Goal: Transaction & Acquisition: Purchase product/service

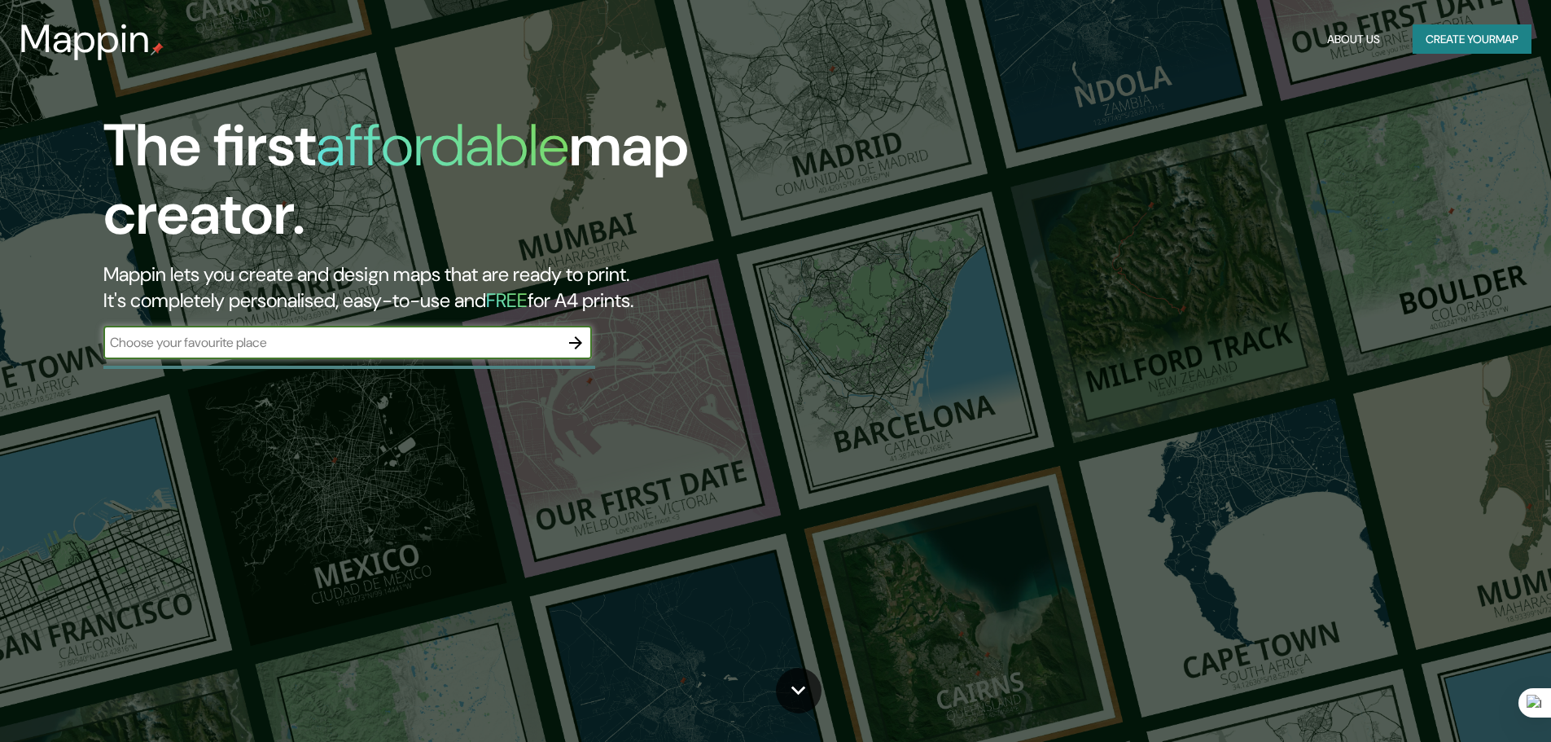
click at [1451, 44] on button "Create your map" at bounding box center [1472, 39] width 119 height 30
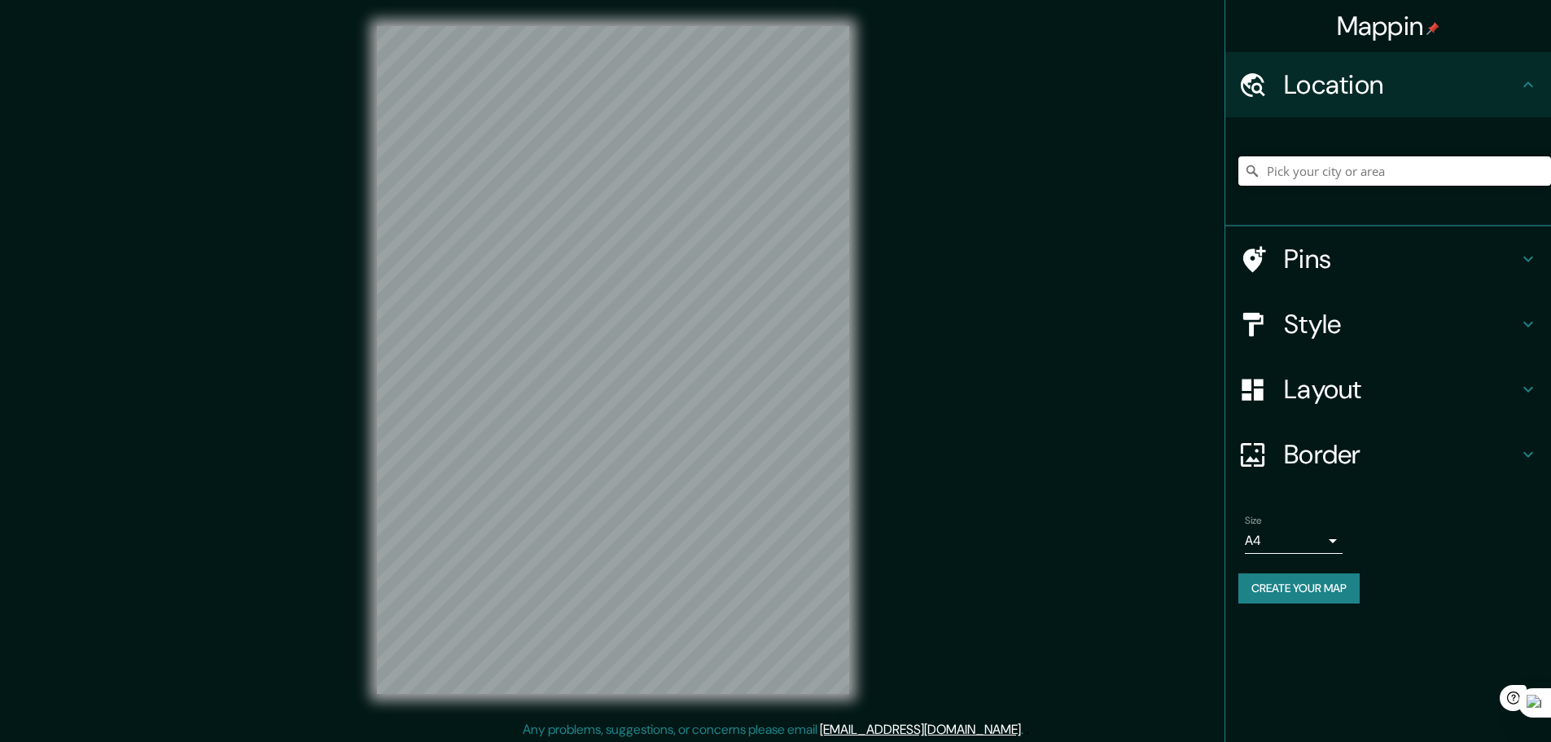
click at [1317, 172] on input "Pick your city or area" at bounding box center [1394, 170] width 313 height 29
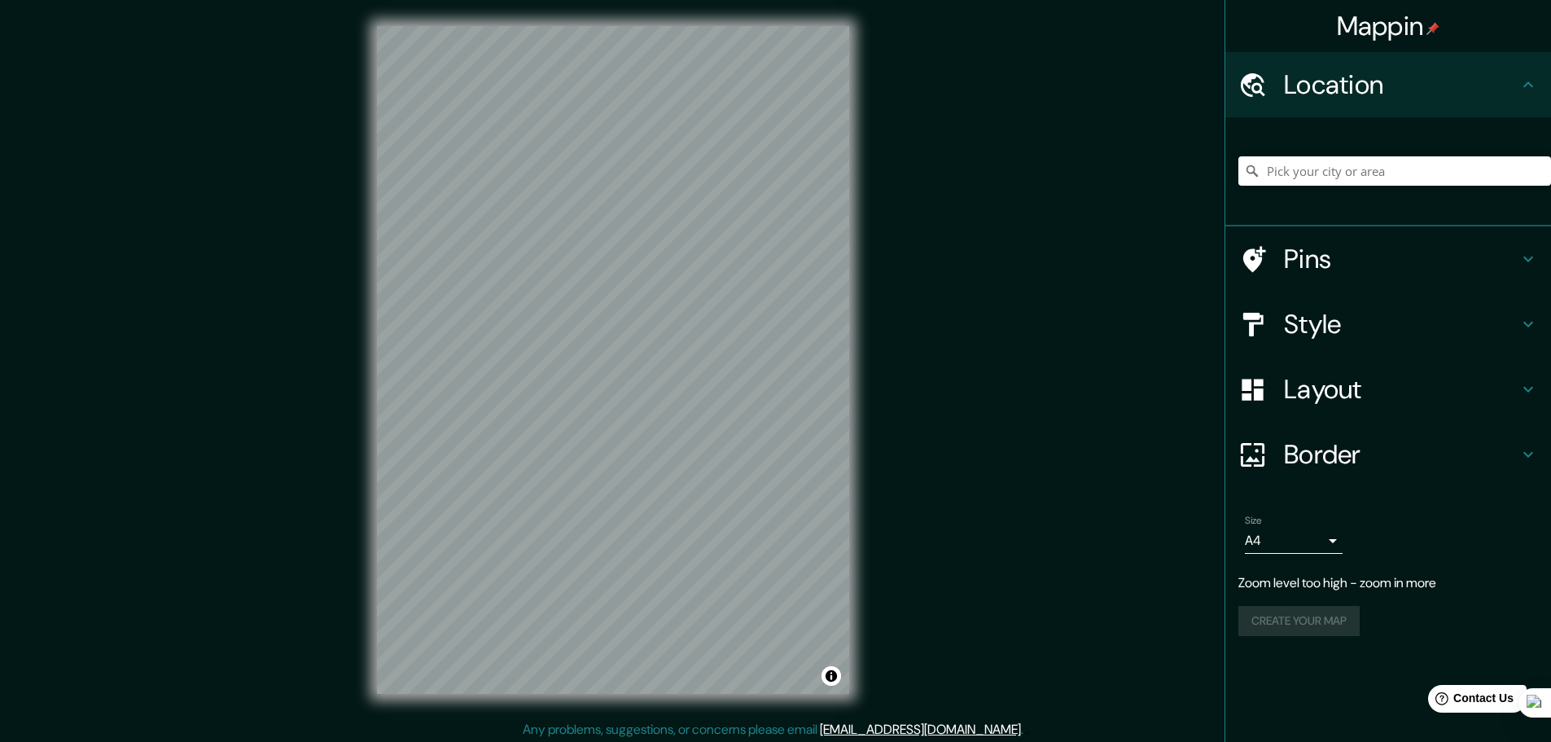
click at [1323, 263] on h4 "Pins" at bounding box center [1401, 259] width 234 height 33
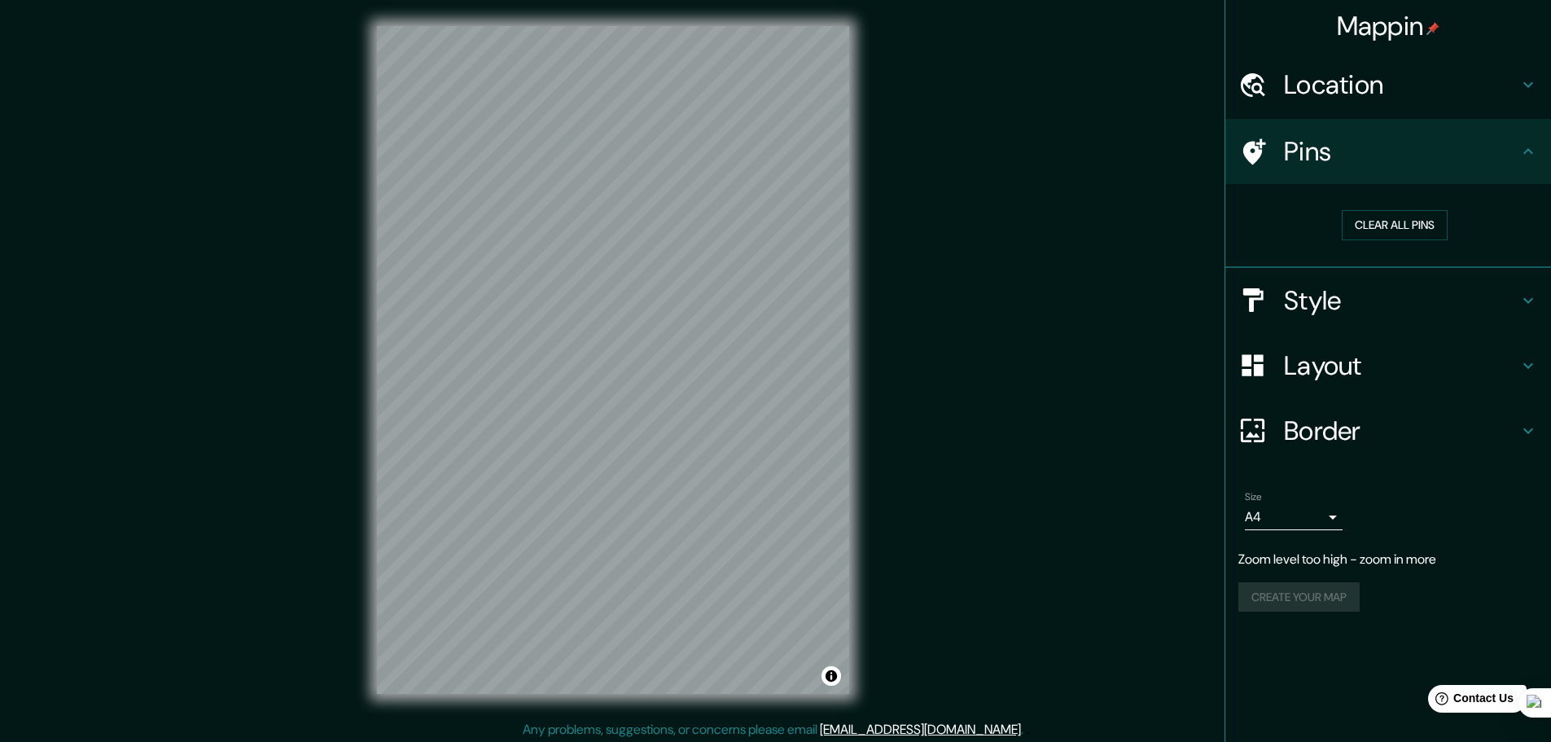
drag, startPoint x: 1410, startPoint y: 300, endPoint x: 1422, endPoint y: 313, distance: 17.9
click at [1410, 301] on h4 "Style" at bounding box center [1401, 300] width 234 height 33
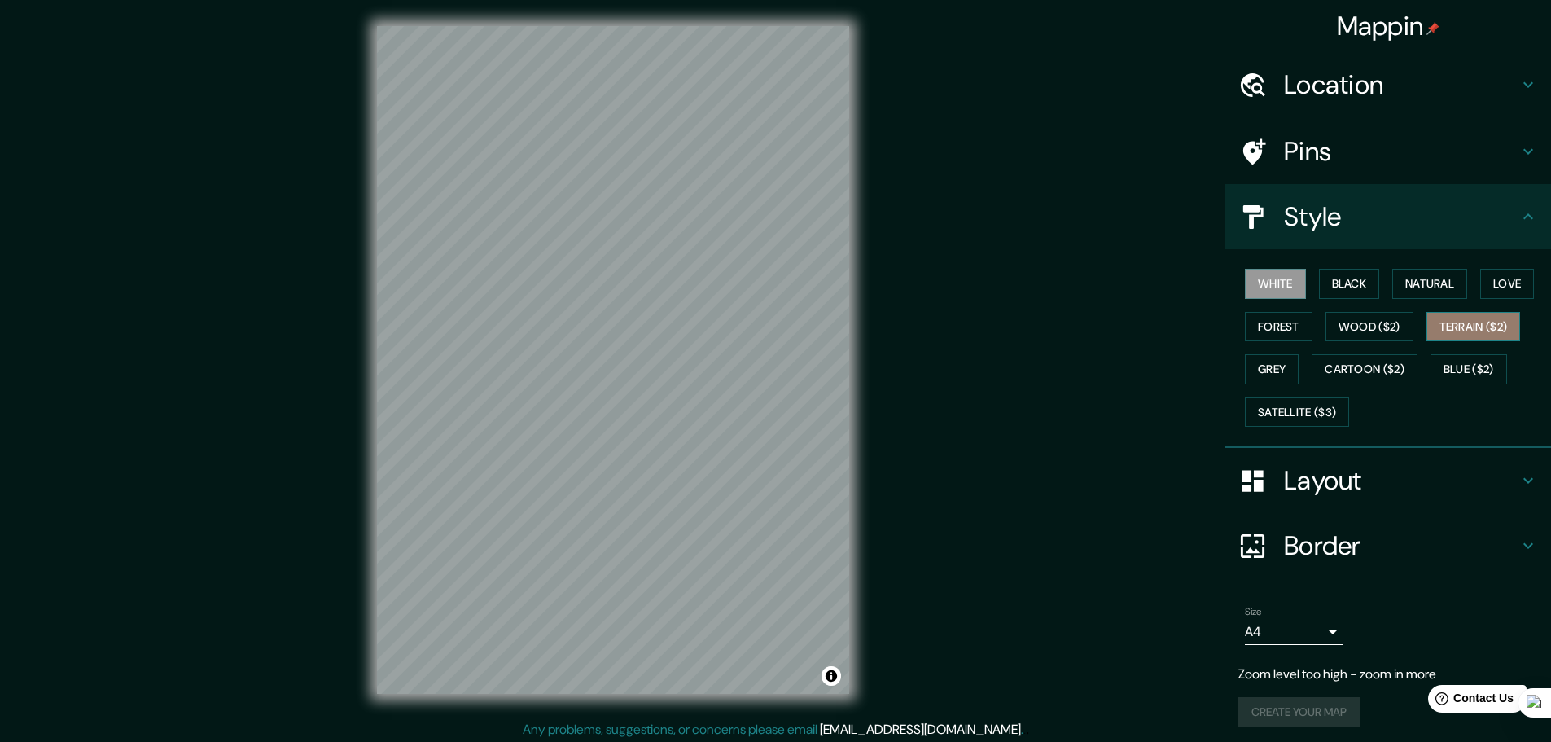
click at [1455, 335] on button "Terrain ($2)" at bounding box center [1473, 327] width 94 height 30
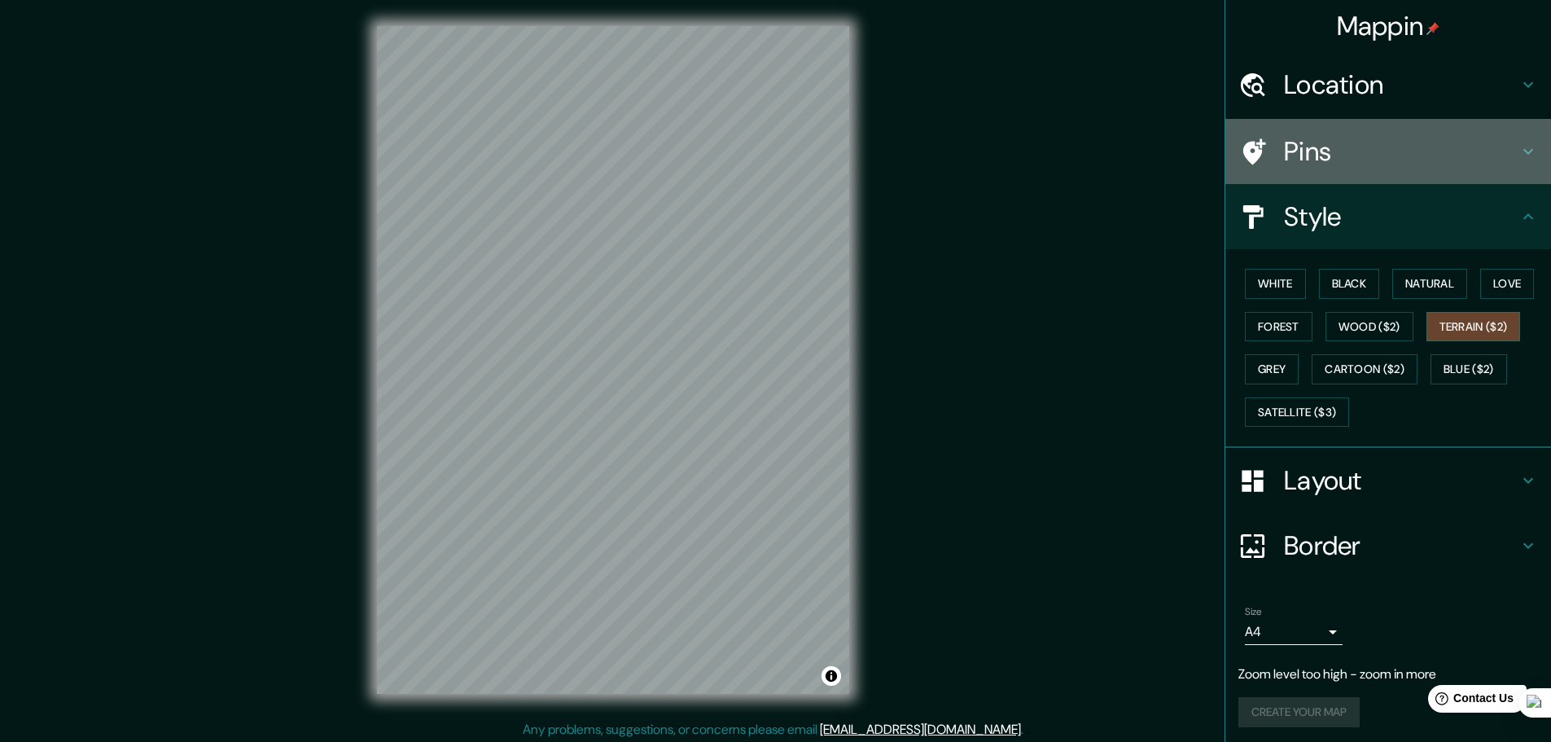
click at [1518, 158] on icon at bounding box center [1528, 152] width 20 height 20
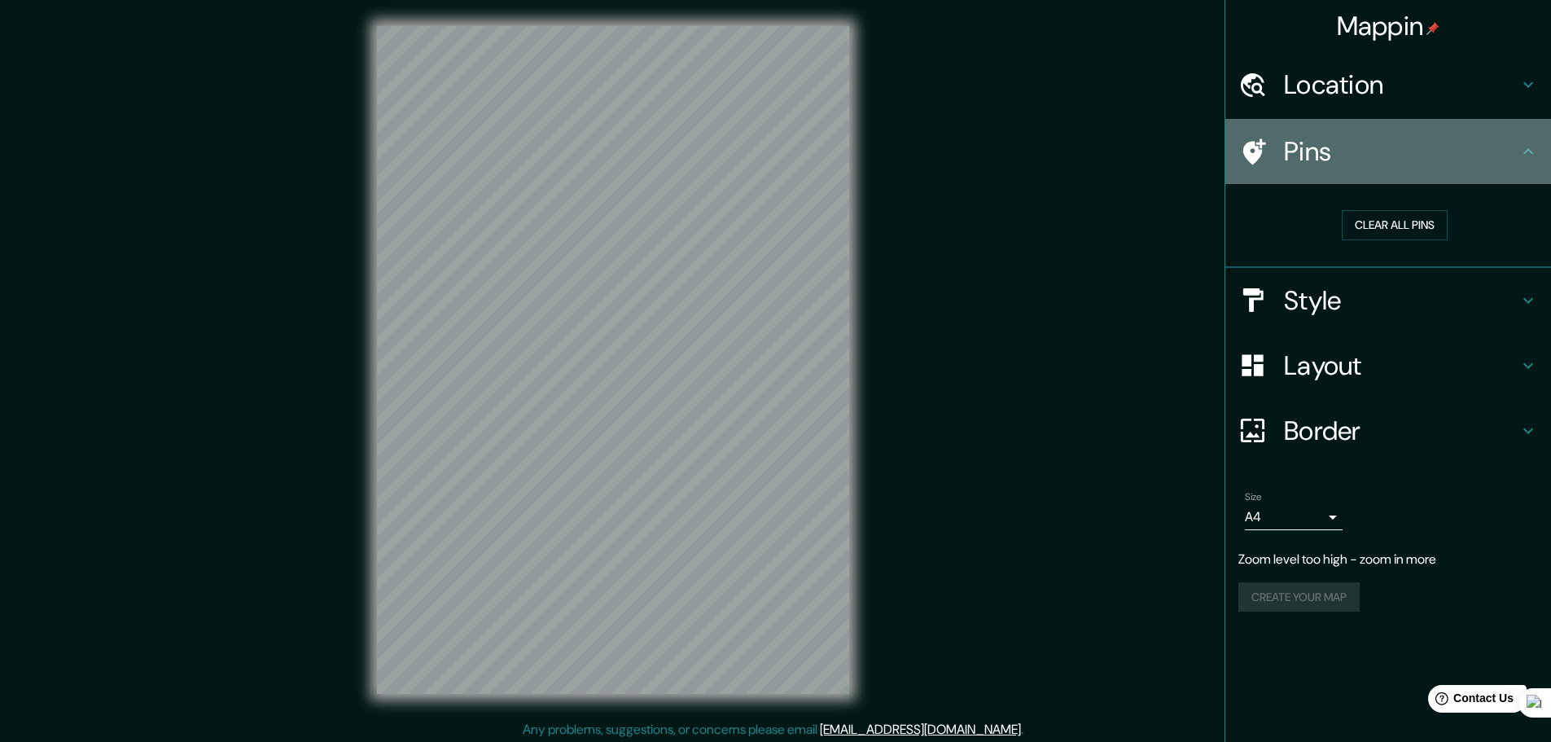
click at [1514, 156] on h4 "Pins" at bounding box center [1401, 151] width 234 height 33
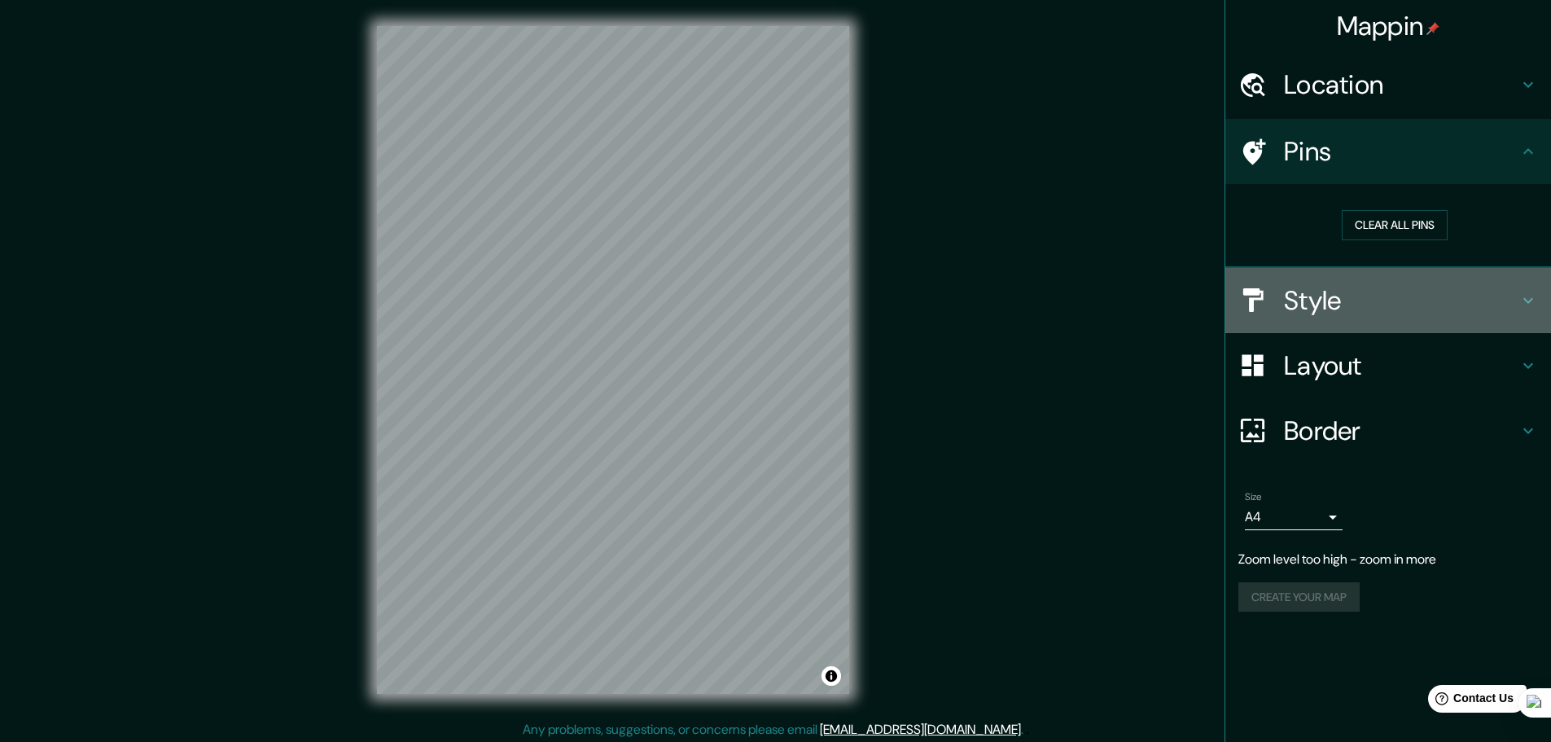
click at [1467, 312] on h4 "Style" at bounding box center [1401, 300] width 234 height 33
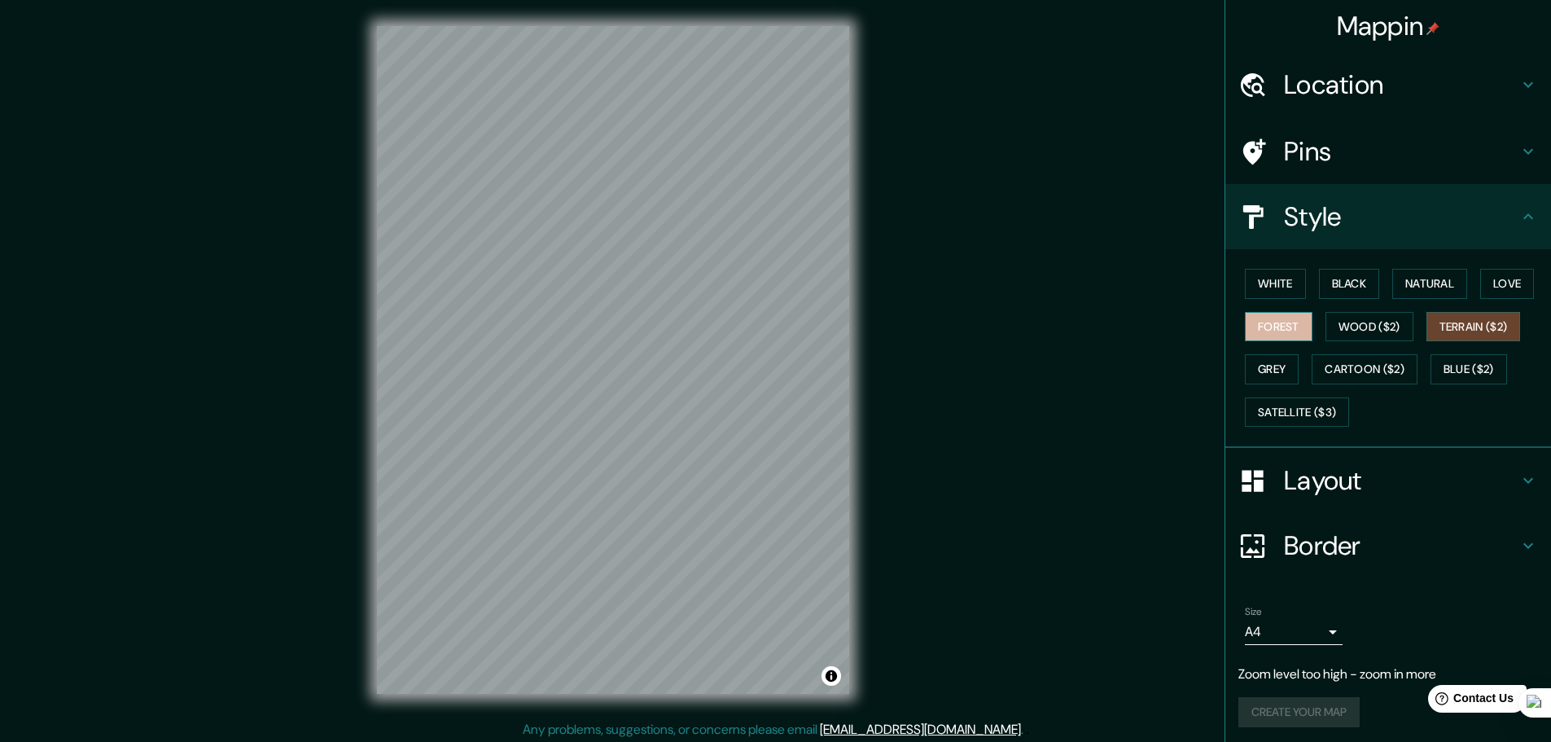
click at [1298, 329] on button "Forest" at bounding box center [1279, 327] width 68 height 30
click at [1350, 327] on button "Wood ($2)" at bounding box center [1370, 327] width 88 height 30
click at [1456, 328] on button "Terrain ($2)" at bounding box center [1473, 327] width 94 height 30
click at [1458, 370] on button "Blue ($2)" at bounding box center [1469, 369] width 77 height 30
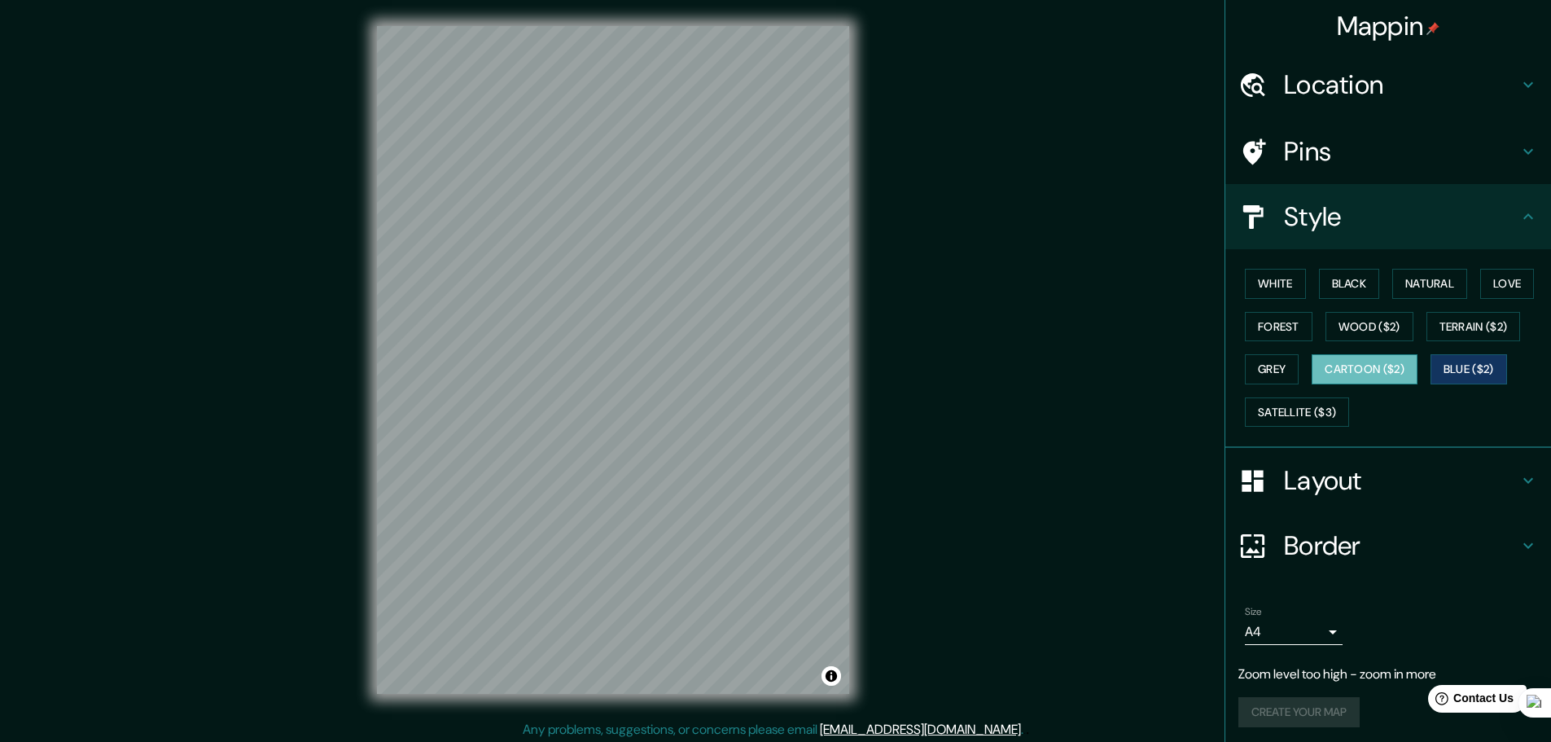
click at [1391, 366] on button "Cartoon ($2)" at bounding box center [1365, 369] width 106 height 30
click at [1273, 365] on button "Grey" at bounding box center [1272, 369] width 54 height 30
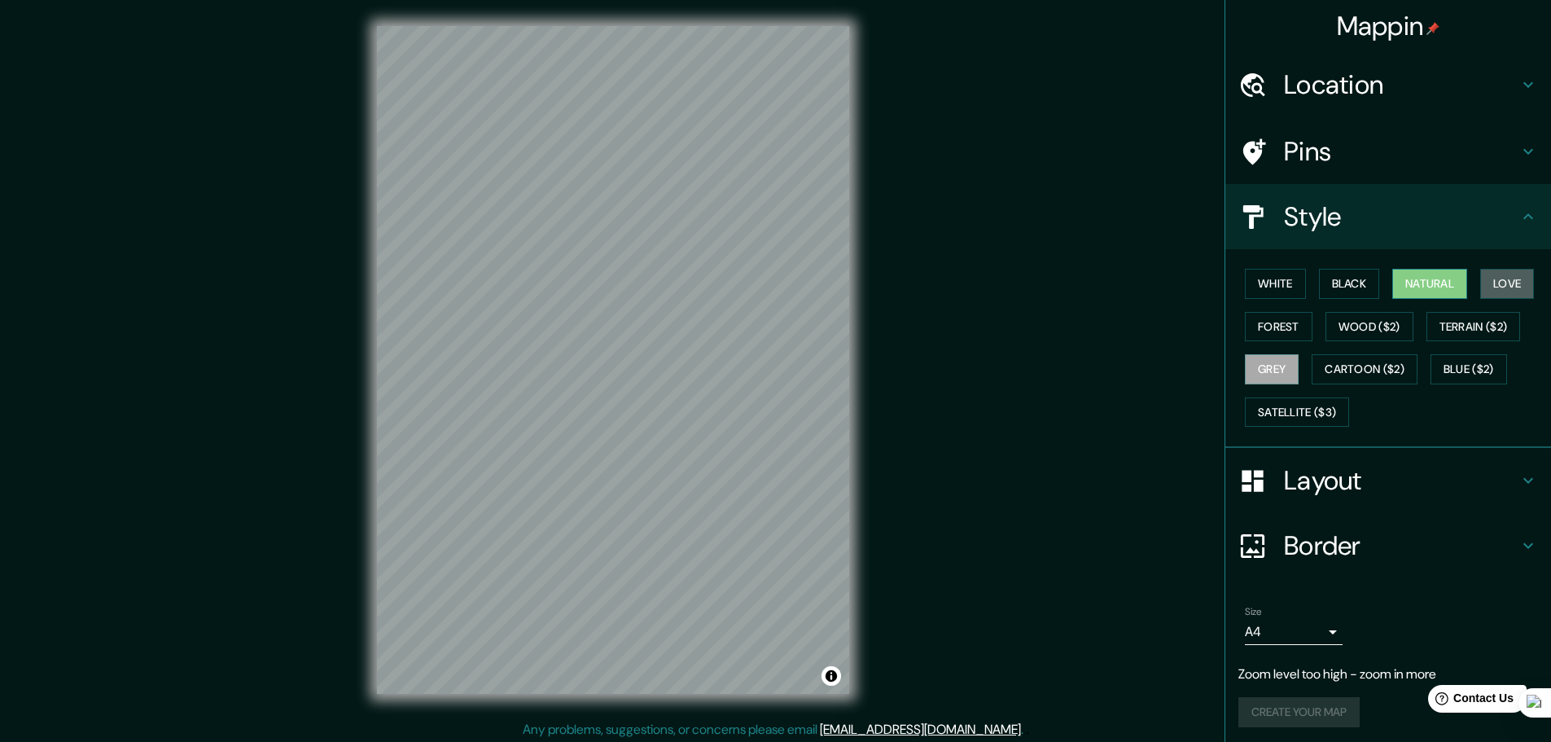
drag, startPoint x: 1497, startPoint y: 285, endPoint x: 1448, endPoint y: 286, distance: 48.9
click at [1497, 286] on button "Love" at bounding box center [1507, 284] width 54 height 30
click at [1440, 284] on button "Natural" at bounding box center [1429, 284] width 75 height 30
click at [1349, 284] on button "Black" at bounding box center [1349, 284] width 61 height 30
click at [1271, 284] on button "White" at bounding box center [1275, 284] width 61 height 30
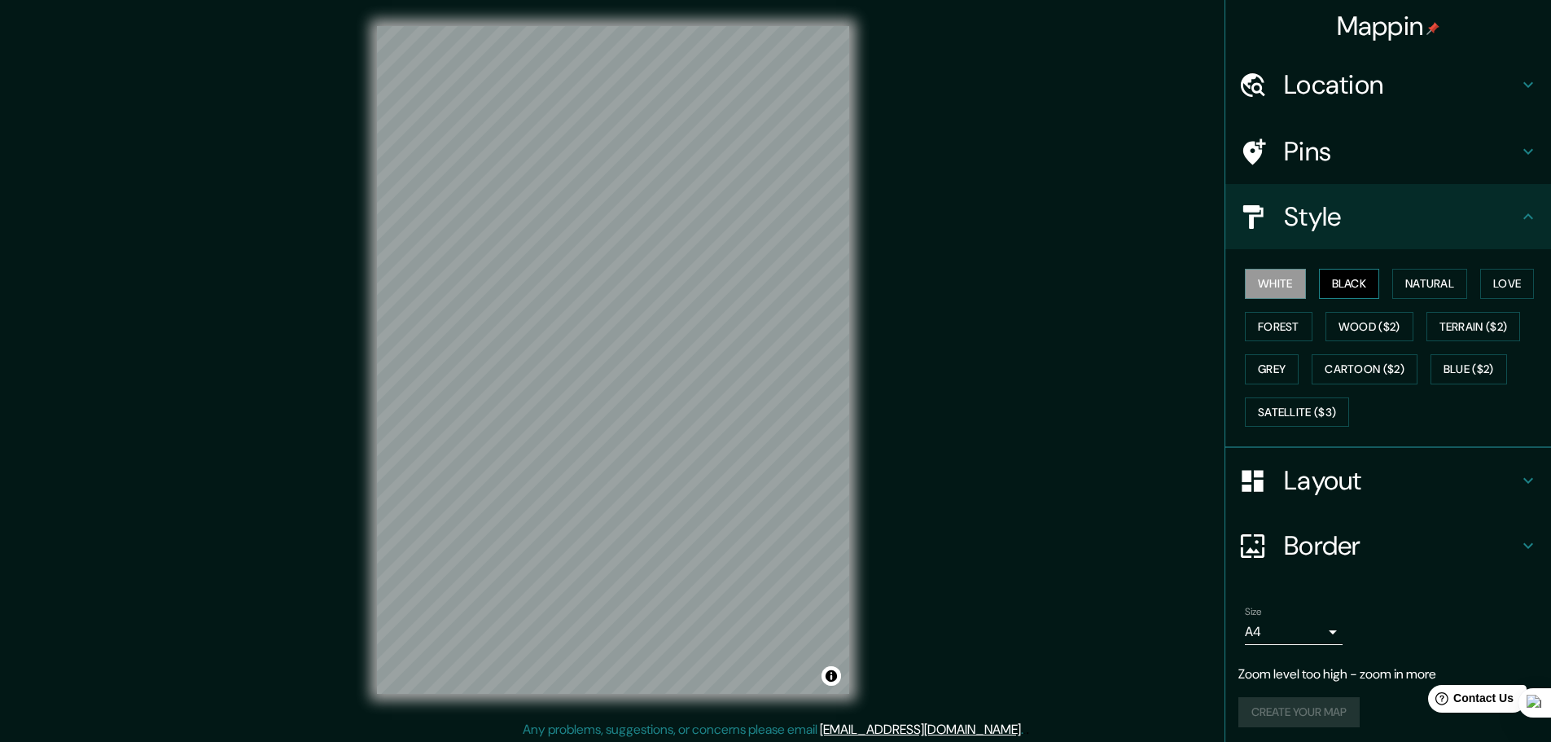
click at [1325, 286] on button "Black" at bounding box center [1349, 284] width 61 height 30
click at [1360, 326] on button "Wood ($2)" at bounding box center [1370, 327] width 88 height 30
drag, startPoint x: 1434, startPoint y: 318, endPoint x: 1456, endPoint y: 331, distance: 25.6
click at [1435, 318] on button "Terrain ($2)" at bounding box center [1473, 327] width 94 height 30
drag, startPoint x: 1461, startPoint y: 367, endPoint x: 1420, endPoint y: 361, distance: 42.0
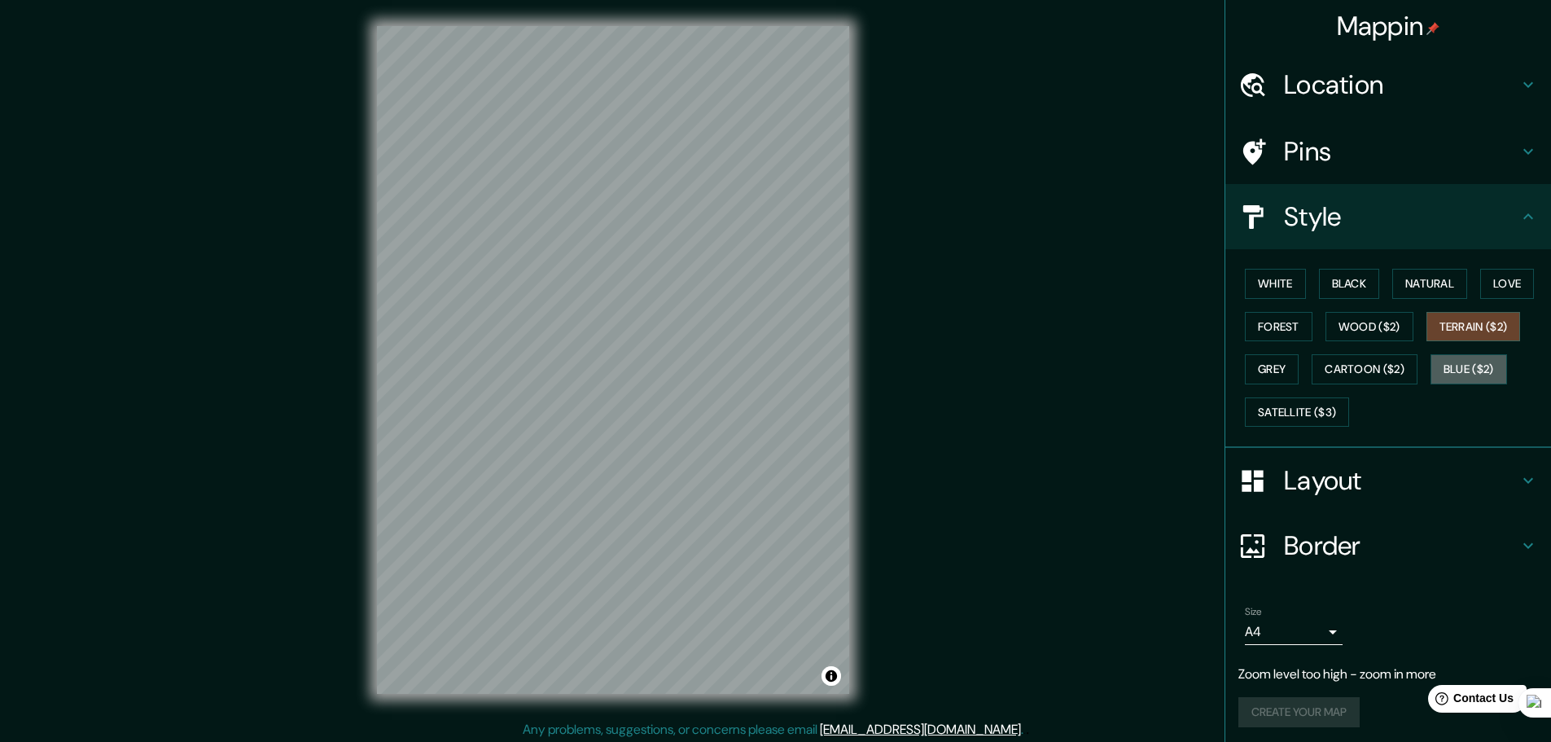
click at [1460, 367] on button "Blue ($2)" at bounding box center [1469, 369] width 77 height 30
drag, startPoint x: 1386, startPoint y: 368, endPoint x: 1352, endPoint y: 363, distance: 33.7
click at [1383, 369] on button "Cartoon ($2)" at bounding box center [1365, 369] width 106 height 30
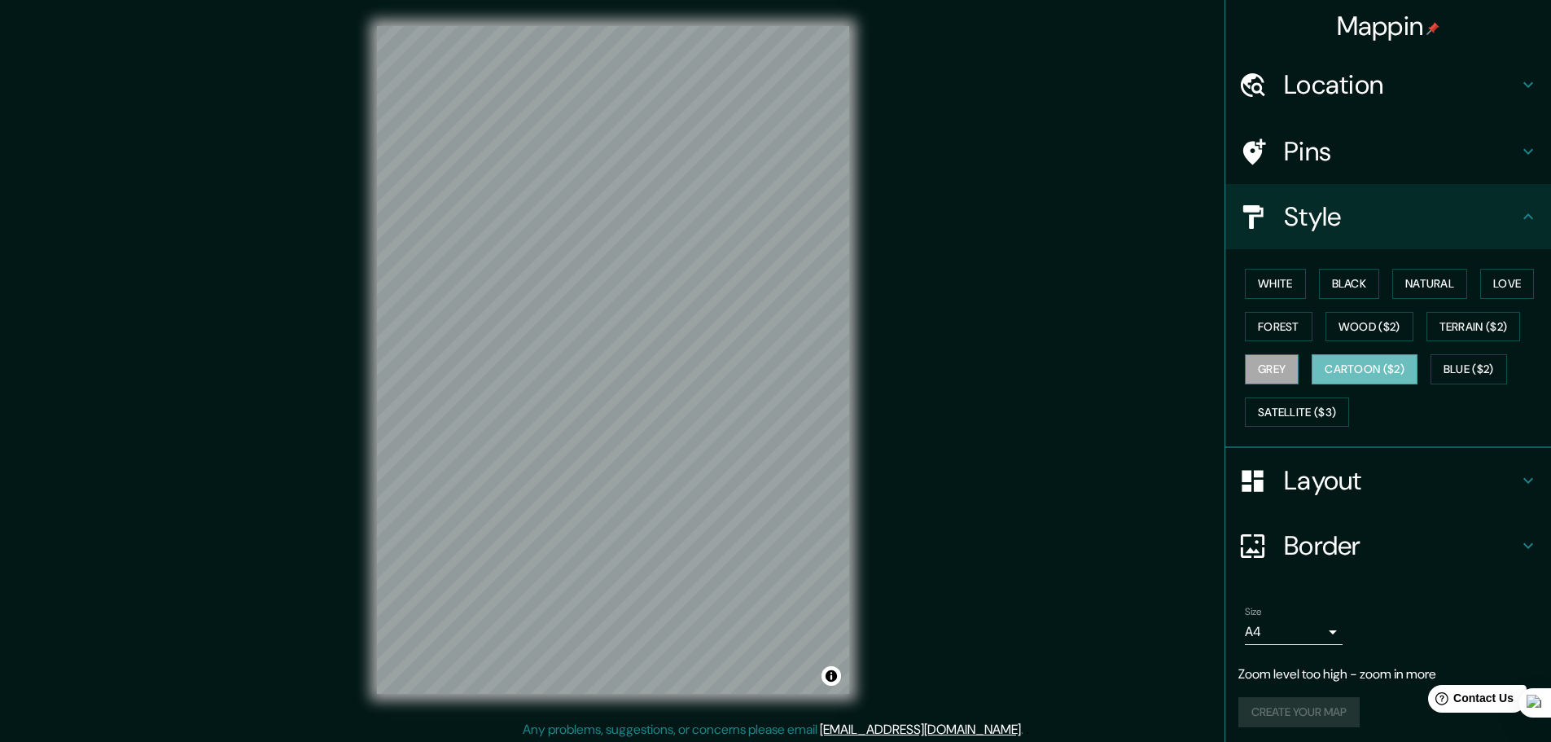
click at [1282, 370] on button "Grey" at bounding box center [1272, 369] width 54 height 30
click at [1352, 371] on button "Cartoon ($2)" at bounding box center [1365, 369] width 106 height 30
click at [1461, 347] on div "White Black Natural Love Forest Wood ($2) Terrain ($2) Grey Cartoon ($2) Blue (…" at bounding box center [1394, 347] width 313 height 171
click at [1450, 357] on button "Blue ($2)" at bounding box center [1469, 369] width 77 height 30
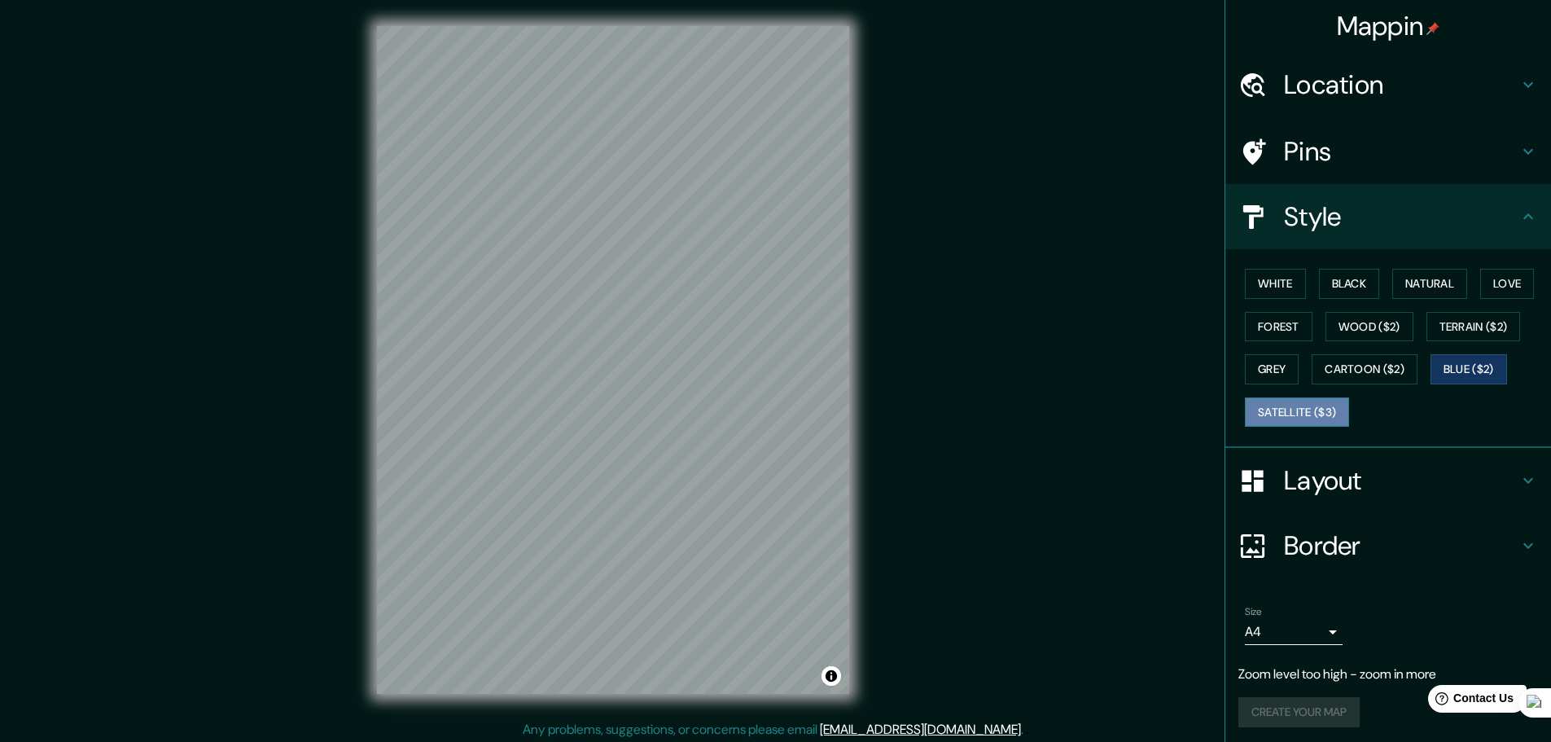
click at [1330, 407] on button "Satellite ($3)" at bounding box center [1297, 412] width 104 height 30
click at [1275, 373] on button "Grey" at bounding box center [1272, 369] width 54 height 30
drag, startPoint x: 1367, startPoint y: 358, endPoint x: 1413, endPoint y: 364, distance: 45.9
click at [1369, 358] on button "Cartoon ($2)" at bounding box center [1365, 369] width 106 height 30
click at [1432, 358] on button "Blue ($2)" at bounding box center [1469, 369] width 77 height 30
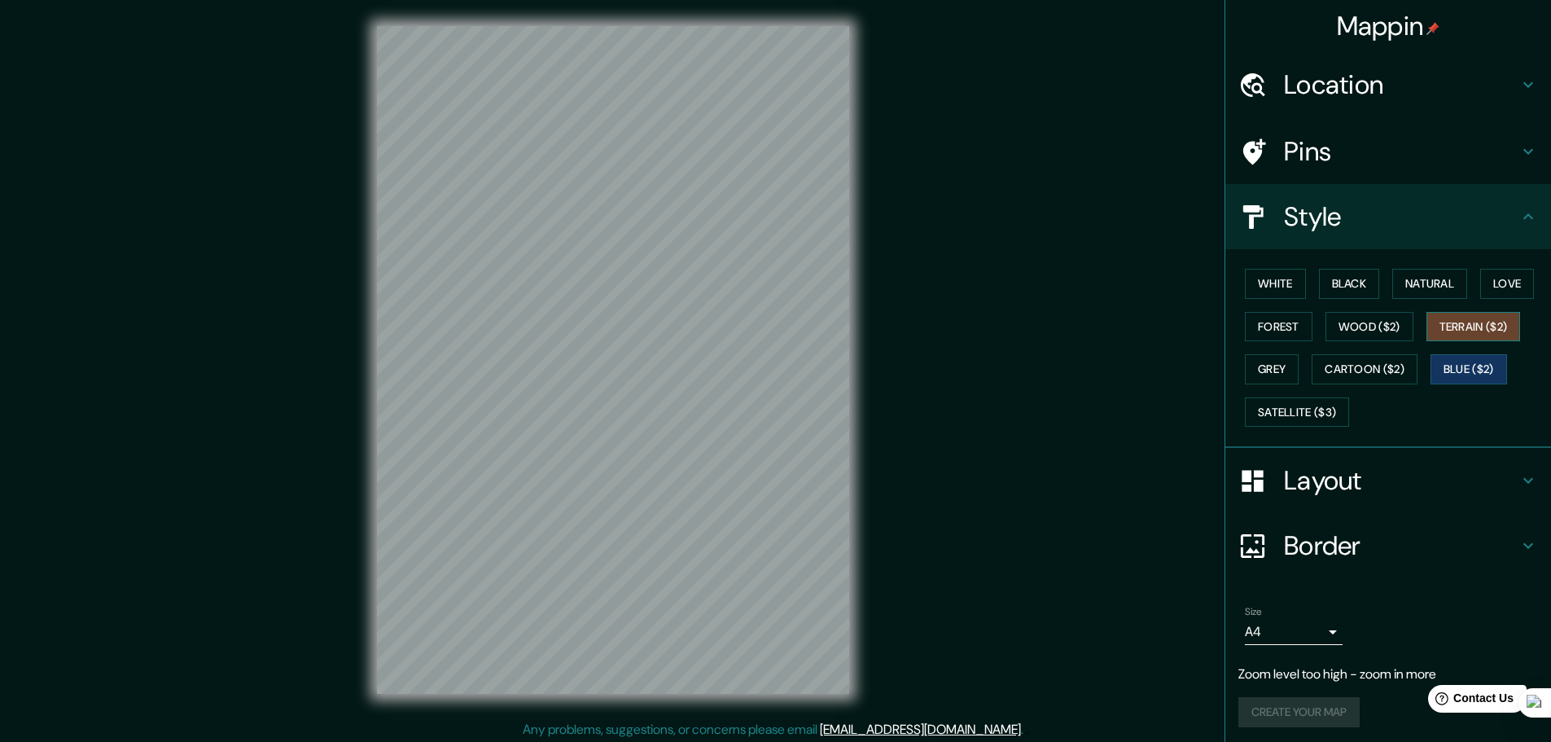
click at [1461, 335] on button "Terrain ($2)" at bounding box center [1473, 327] width 94 height 30
click at [1453, 367] on button "Blue ($2)" at bounding box center [1469, 369] width 77 height 30
click at [1386, 373] on button "Cartoon ($2)" at bounding box center [1365, 369] width 106 height 30
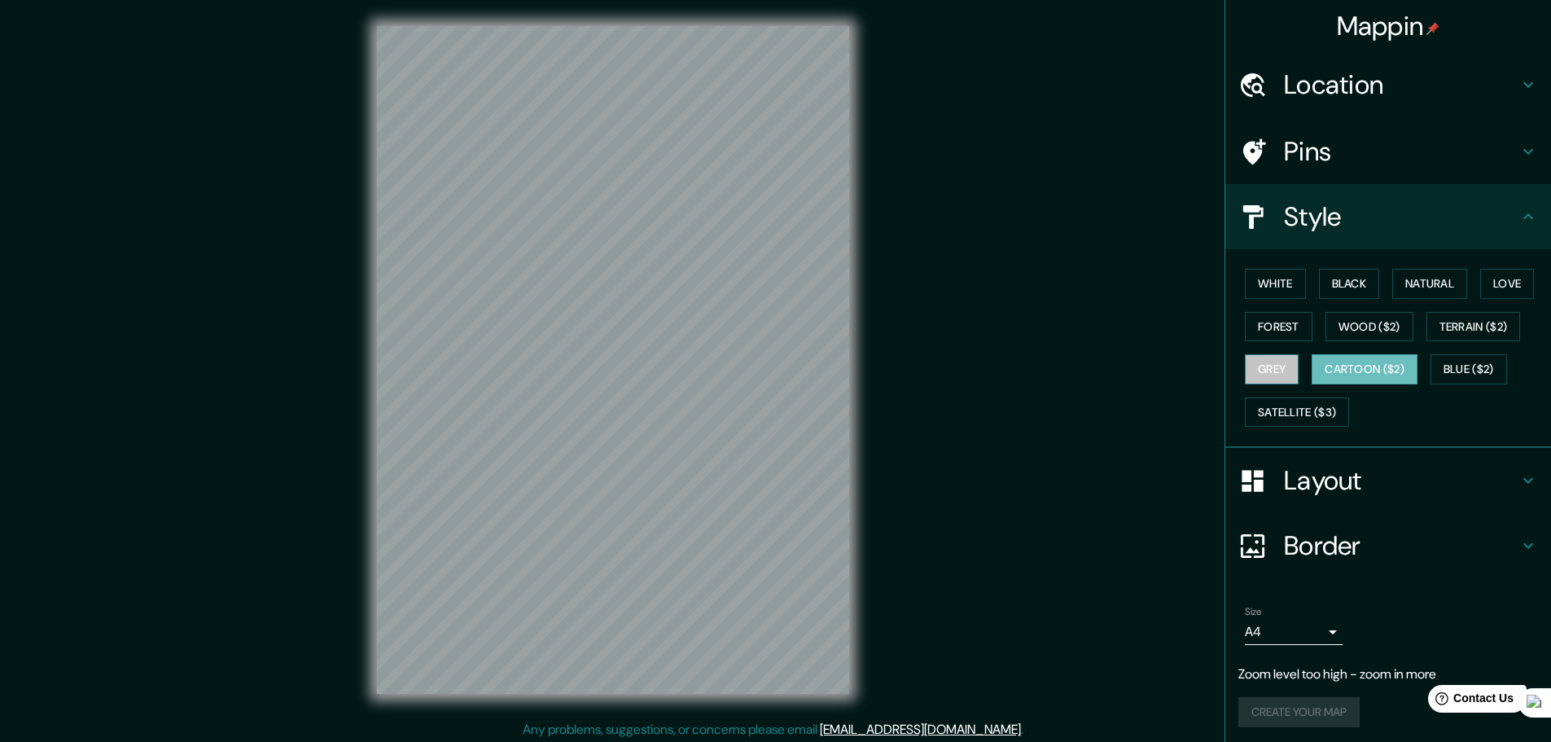
click at [1272, 372] on button "Grey" at bounding box center [1272, 369] width 54 height 30
click at [1358, 333] on button "Wood ($2)" at bounding box center [1370, 327] width 88 height 30
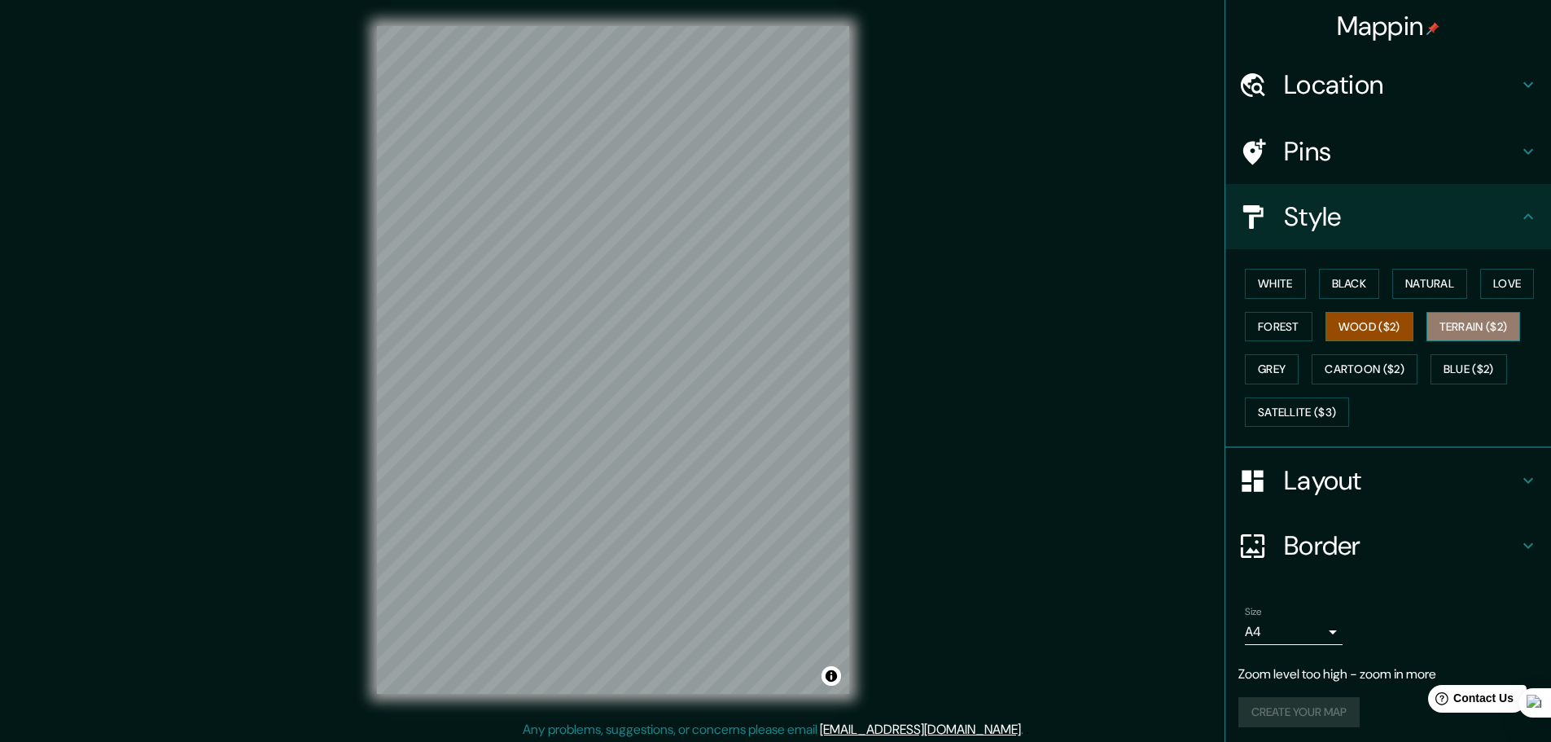
click at [1431, 320] on button "Terrain ($2)" at bounding box center [1473, 327] width 94 height 30
click at [1282, 336] on button "Forest" at bounding box center [1279, 327] width 68 height 30
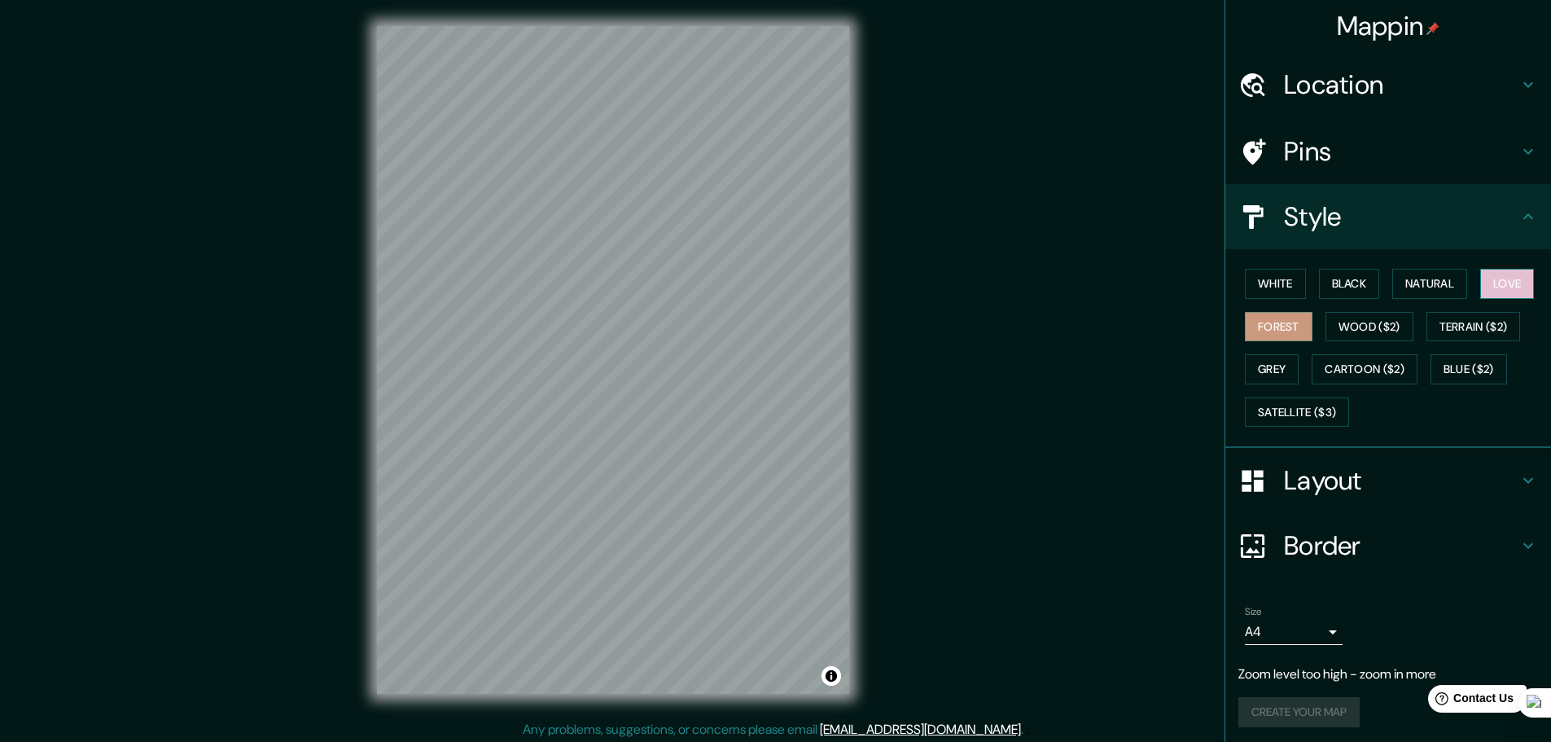
click at [1484, 283] on button "Love" at bounding box center [1507, 284] width 54 height 30
click at [1433, 286] on button "Natural" at bounding box center [1429, 284] width 75 height 30
click at [1352, 287] on button "Black" at bounding box center [1349, 284] width 61 height 30
click at [1290, 317] on button "Forest" at bounding box center [1279, 327] width 68 height 30
click at [1363, 323] on button "Wood ($2)" at bounding box center [1370, 327] width 88 height 30
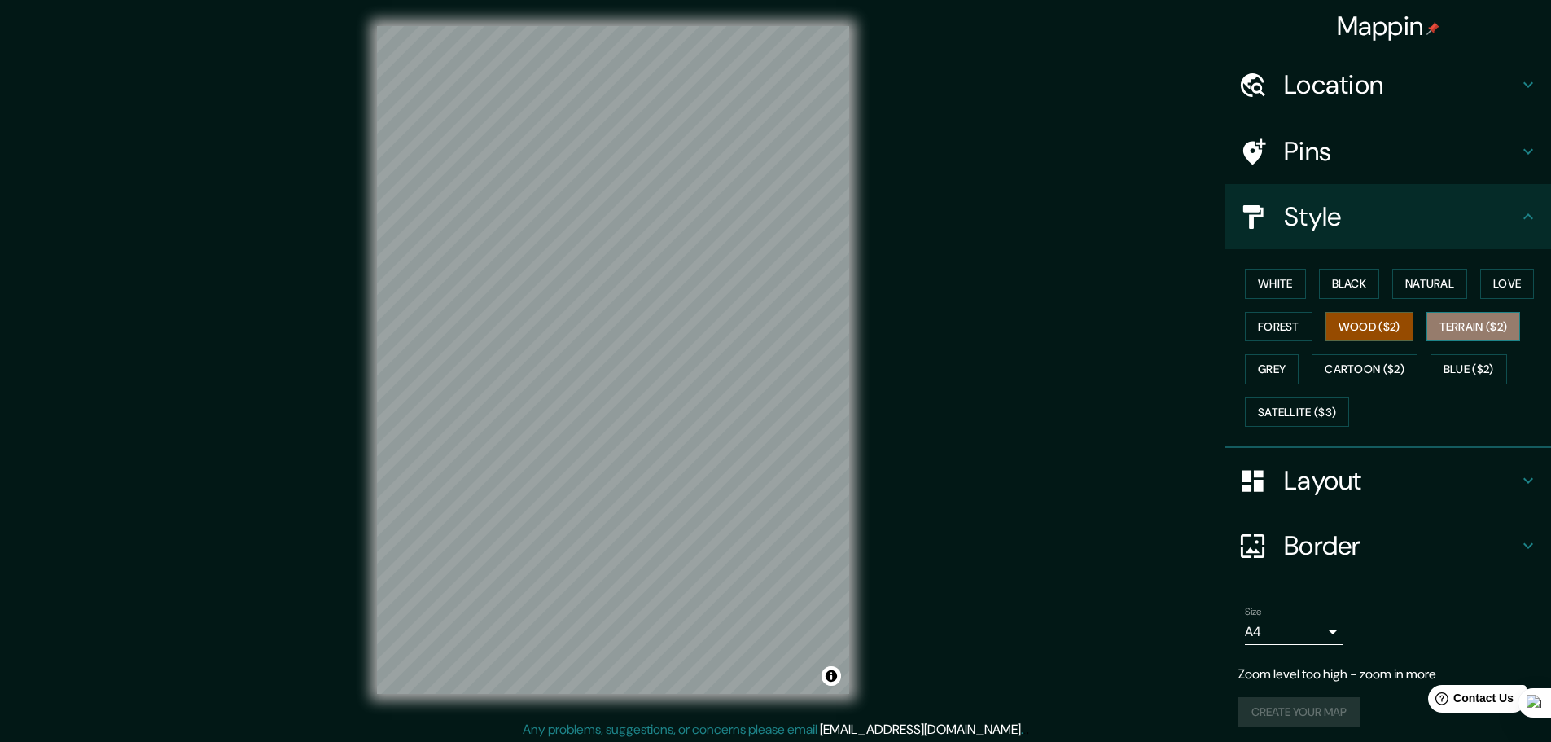
click at [1453, 323] on button "Terrain ($2)" at bounding box center [1473, 327] width 94 height 30
click at [1279, 333] on button "Forest" at bounding box center [1279, 327] width 68 height 30
click at [1272, 377] on button "Grey" at bounding box center [1272, 369] width 54 height 30
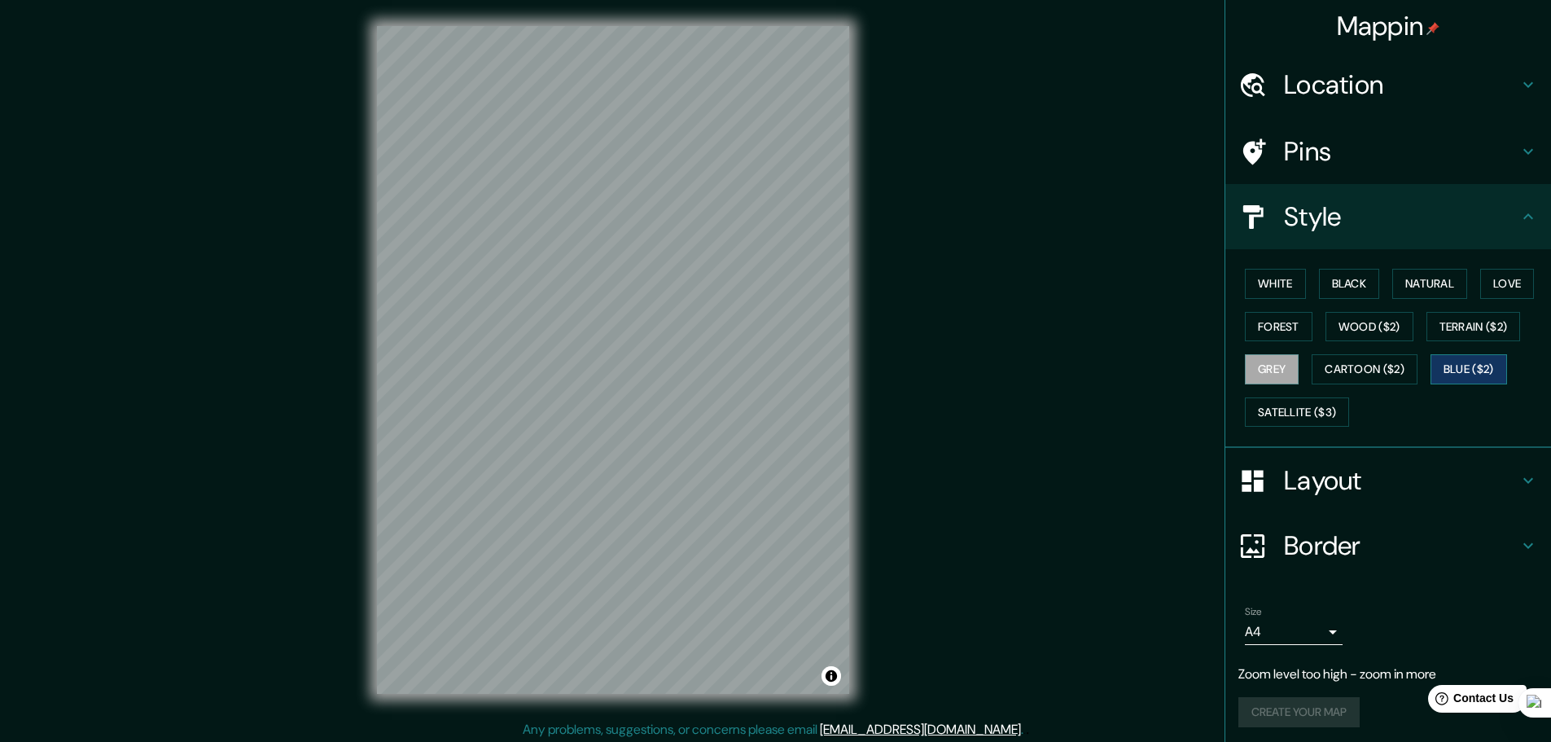
click at [1451, 362] on button "Blue ($2)" at bounding box center [1469, 369] width 77 height 30
click at [1387, 362] on button "Cartoon ($2)" at bounding box center [1365, 369] width 106 height 30
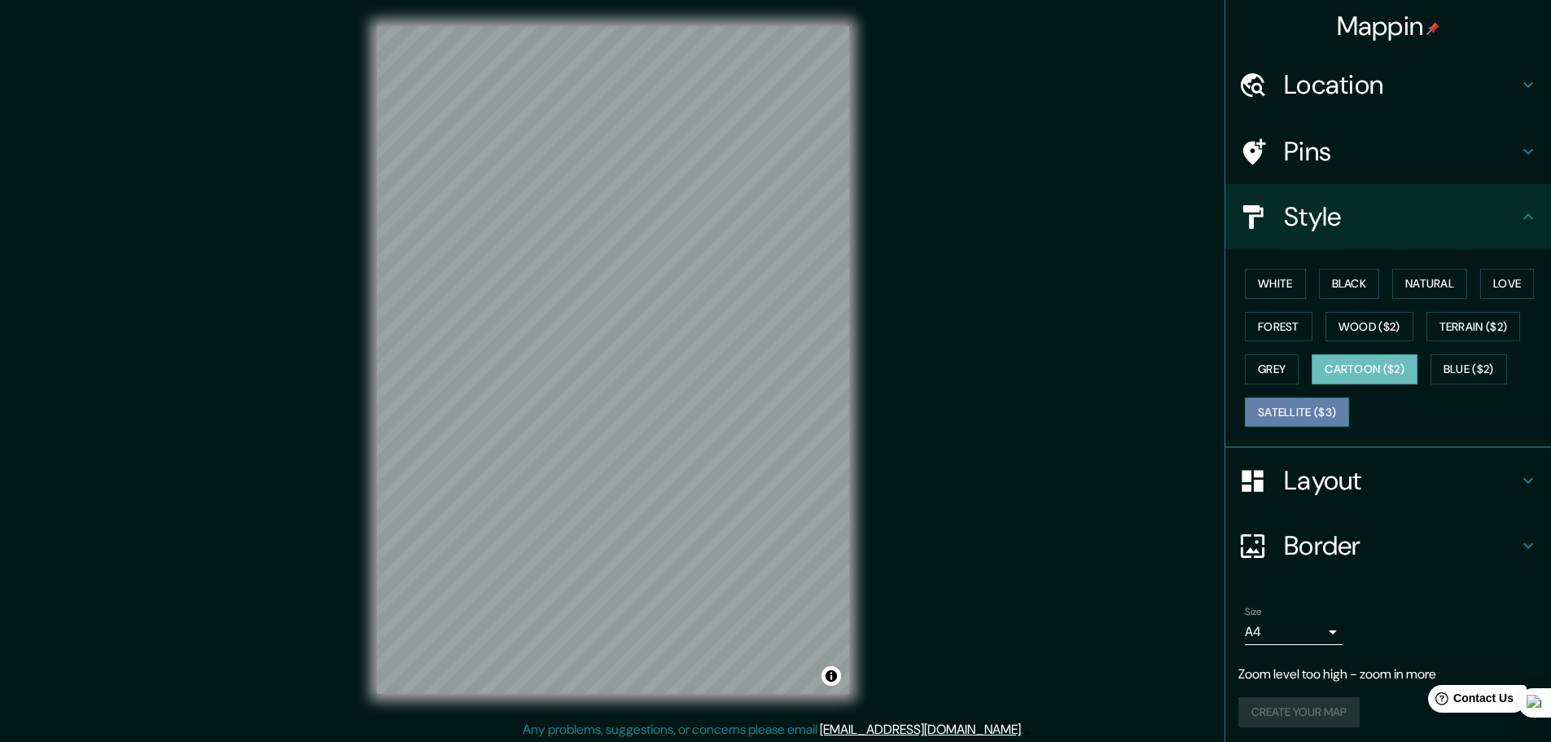
drag, startPoint x: 1256, startPoint y: 408, endPoint x: 1269, endPoint y: 410, distance: 12.5
click at [1261, 408] on button "Satellite ($3)" at bounding box center [1297, 412] width 104 height 30
click at [1463, 373] on button "Blue ($2)" at bounding box center [1469, 369] width 77 height 30
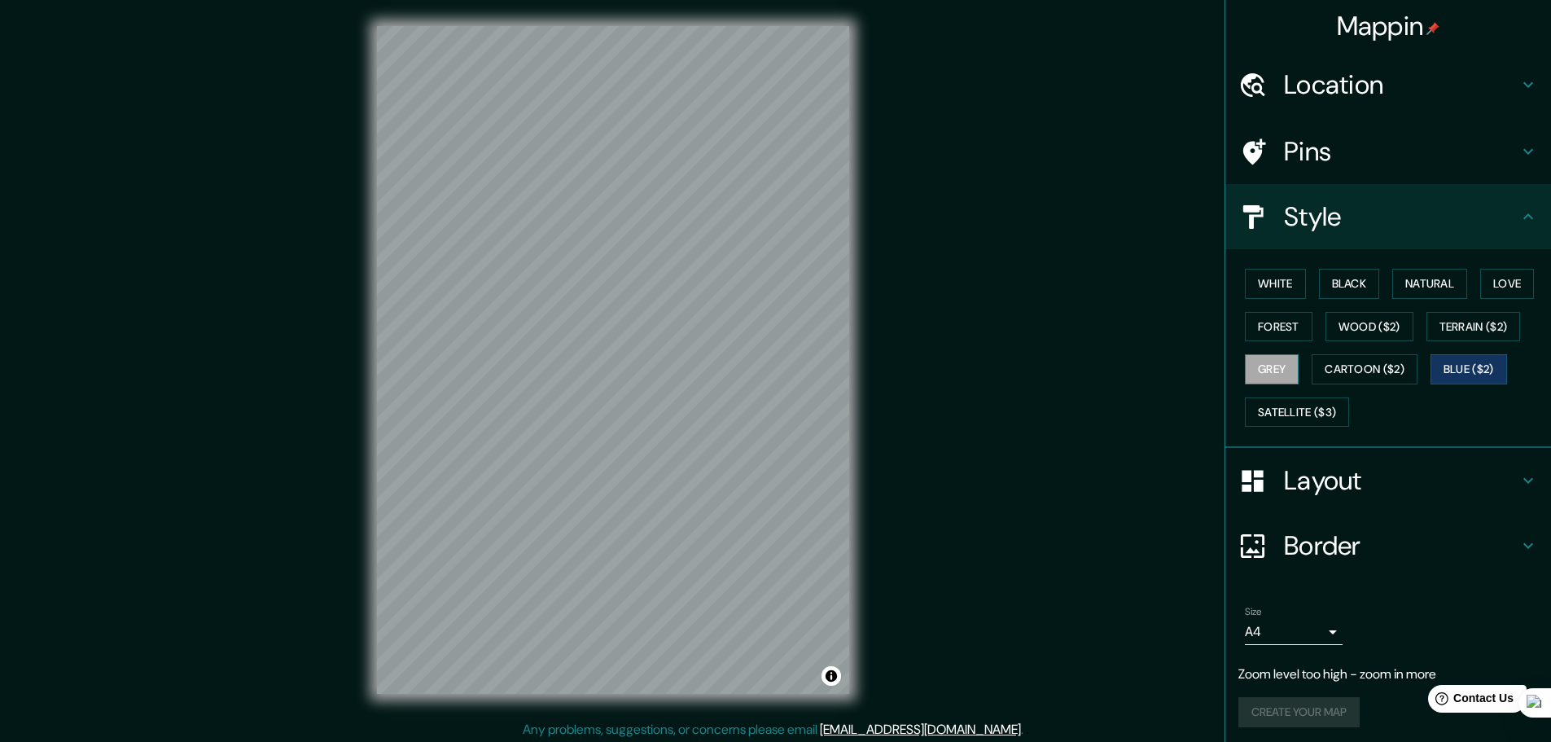
click at [1264, 365] on button "Grey" at bounding box center [1272, 369] width 54 height 30
click at [1447, 339] on button "Terrain ($2)" at bounding box center [1473, 327] width 94 height 30
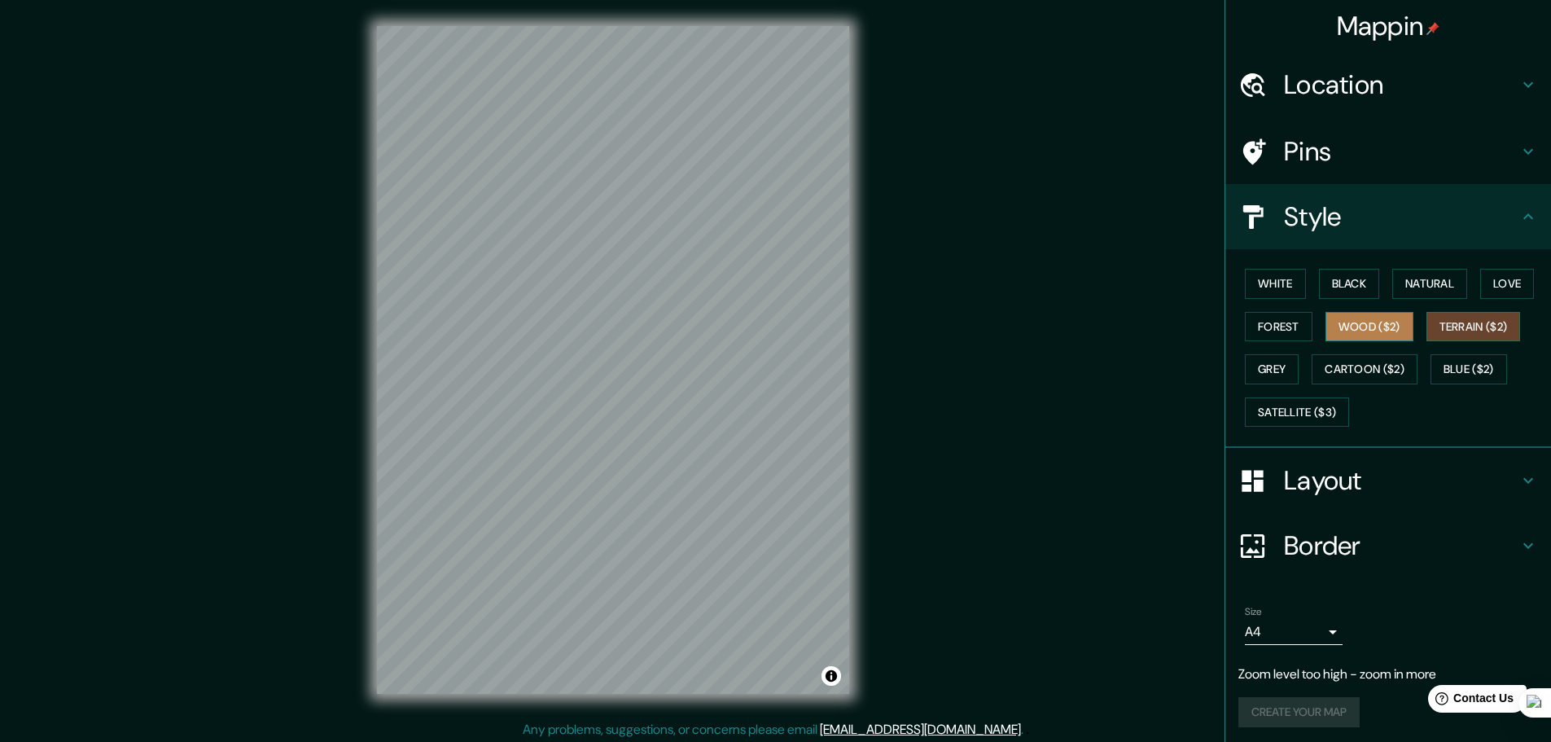
click at [1389, 326] on button "Wood ($2)" at bounding box center [1370, 327] width 88 height 30
click at [1455, 331] on button "Terrain ($2)" at bounding box center [1473, 327] width 94 height 30
click at [1364, 331] on button "Wood ($2)" at bounding box center [1370, 327] width 88 height 30
